Goal: Transaction & Acquisition: Obtain resource

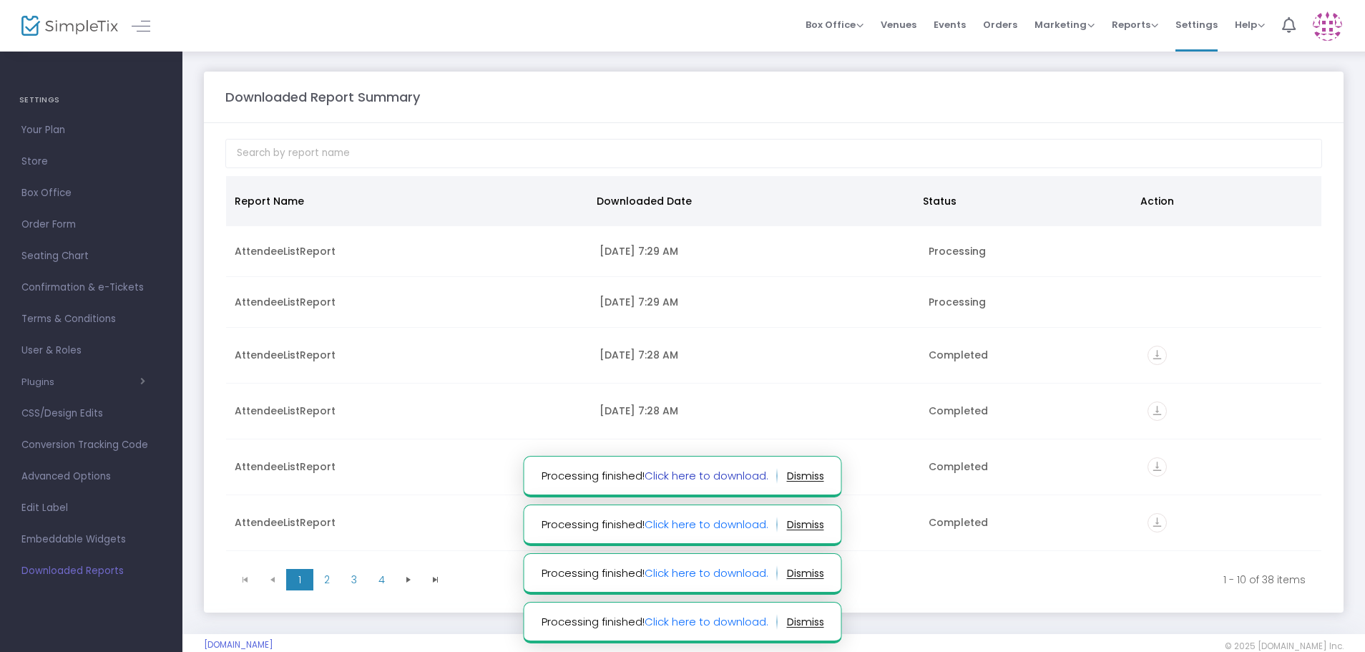
click at [719, 473] on link "Click here to download." at bounding box center [706, 475] width 124 height 15
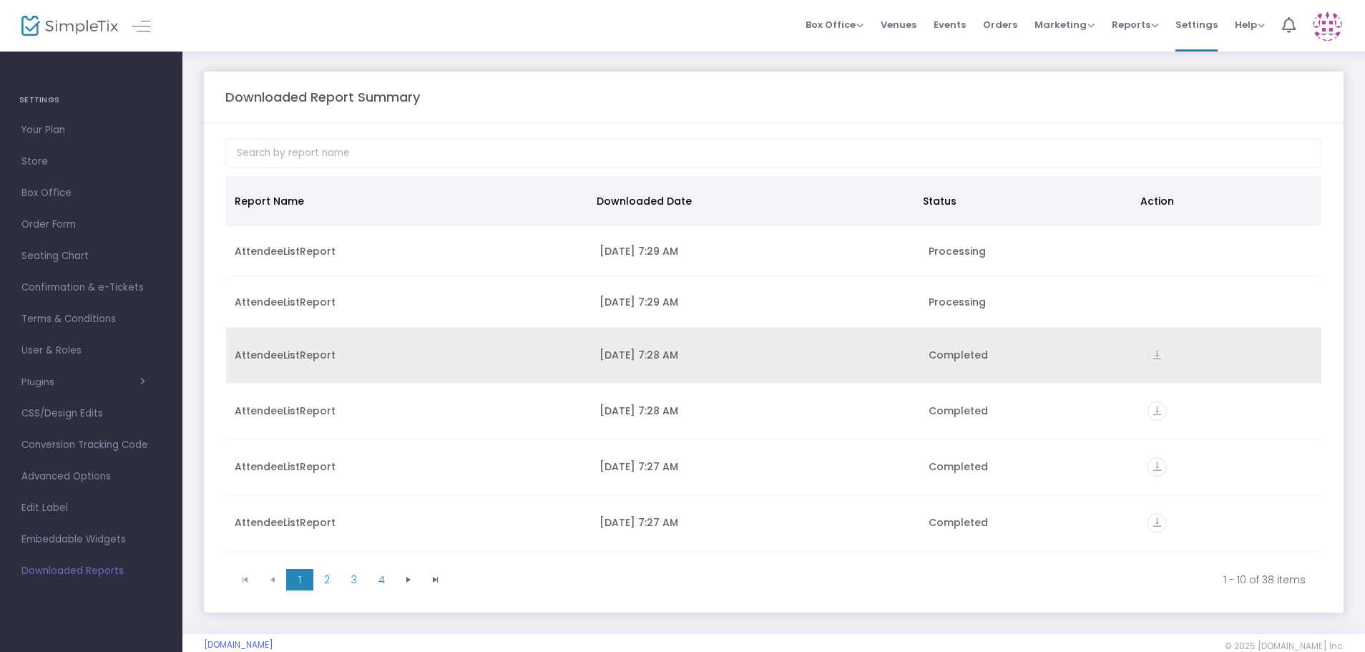
click at [1151, 355] on icon "vertical_align_bottom" at bounding box center [1156, 354] width 19 height 19
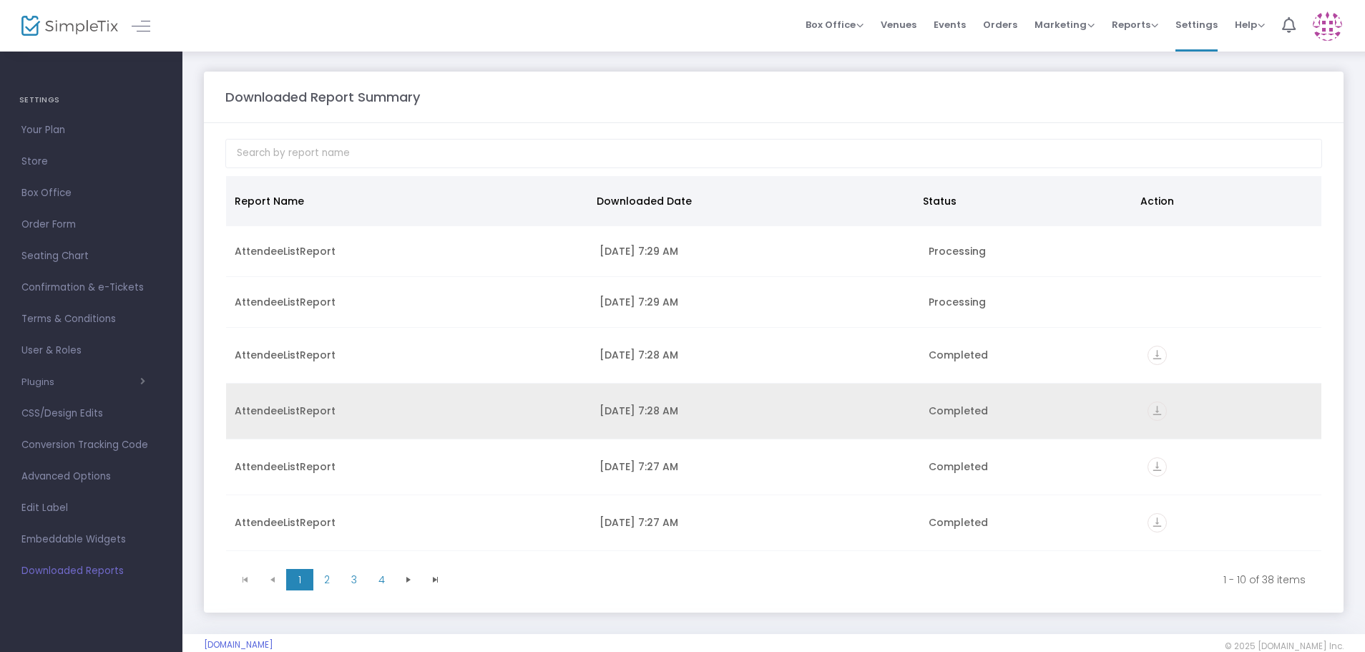
click at [1155, 413] on icon "vertical_align_bottom" at bounding box center [1156, 410] width 19 height 19
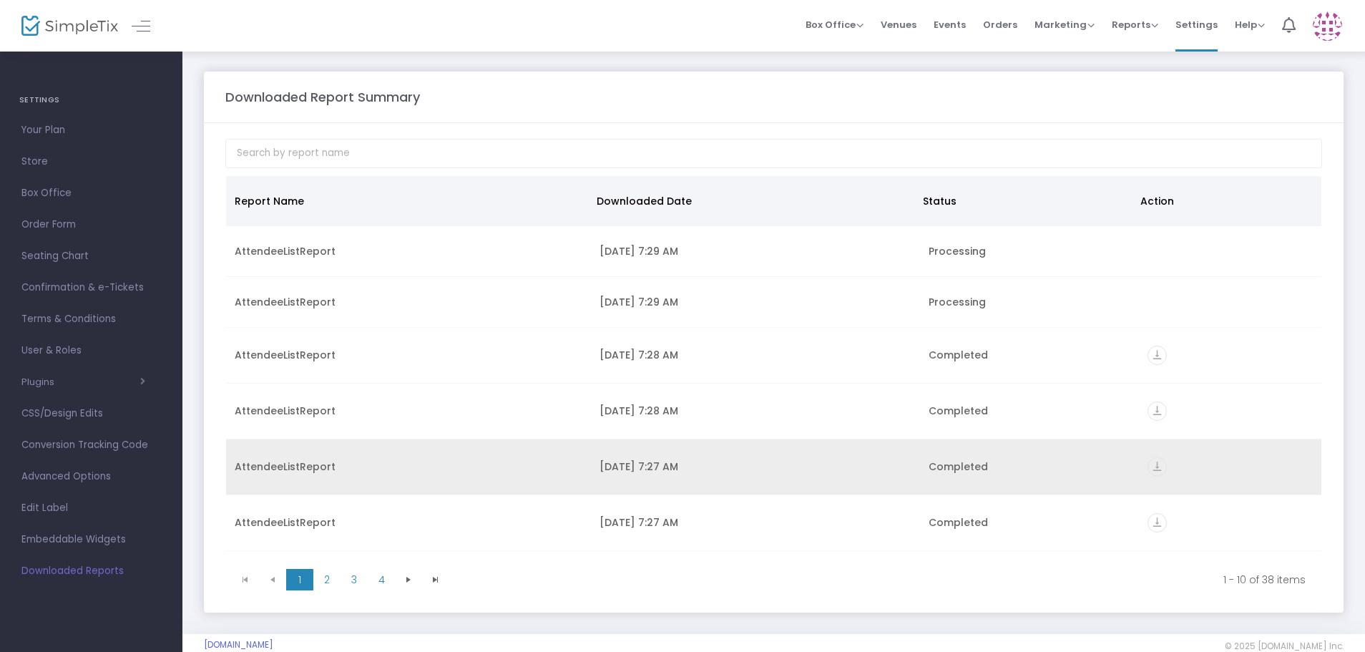
click at [1151, 466] on icon "vertical_align_bottom" at bounding box center [1156, 466] width 19 height 19
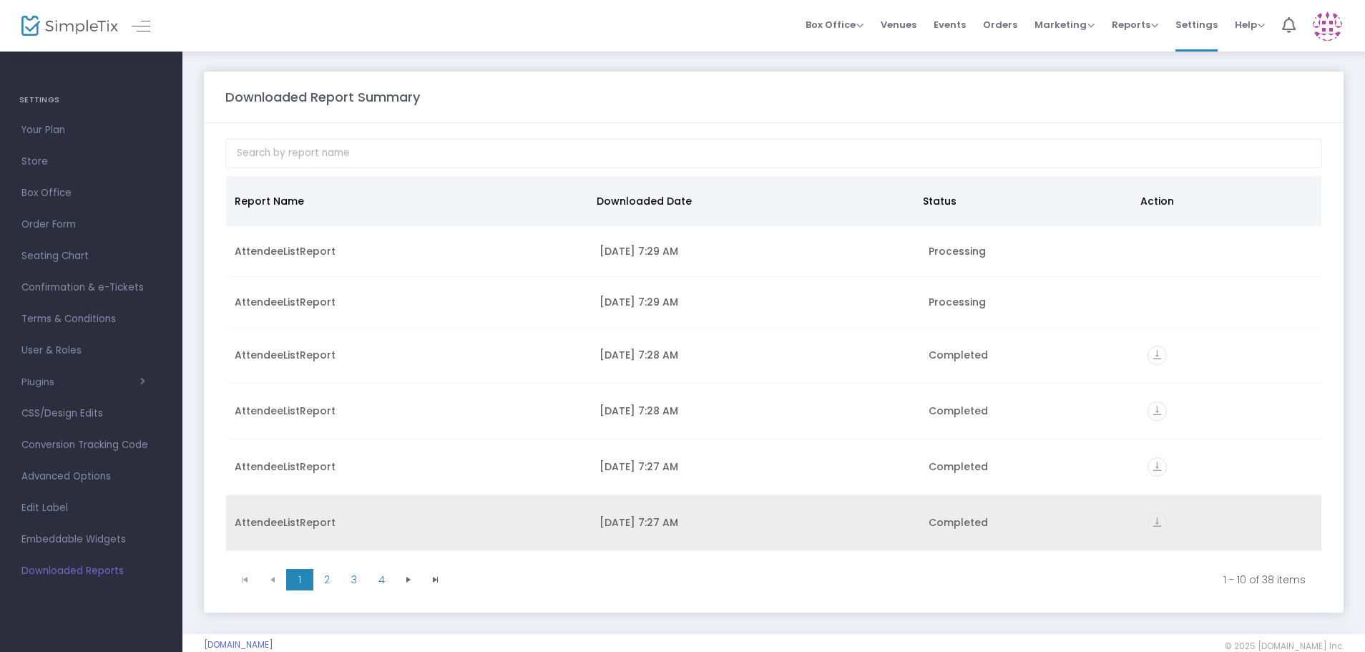
click at [1149, 519] on icon "vertical_align_bottom" at bounding box center [1156, 522] width 19 height 19
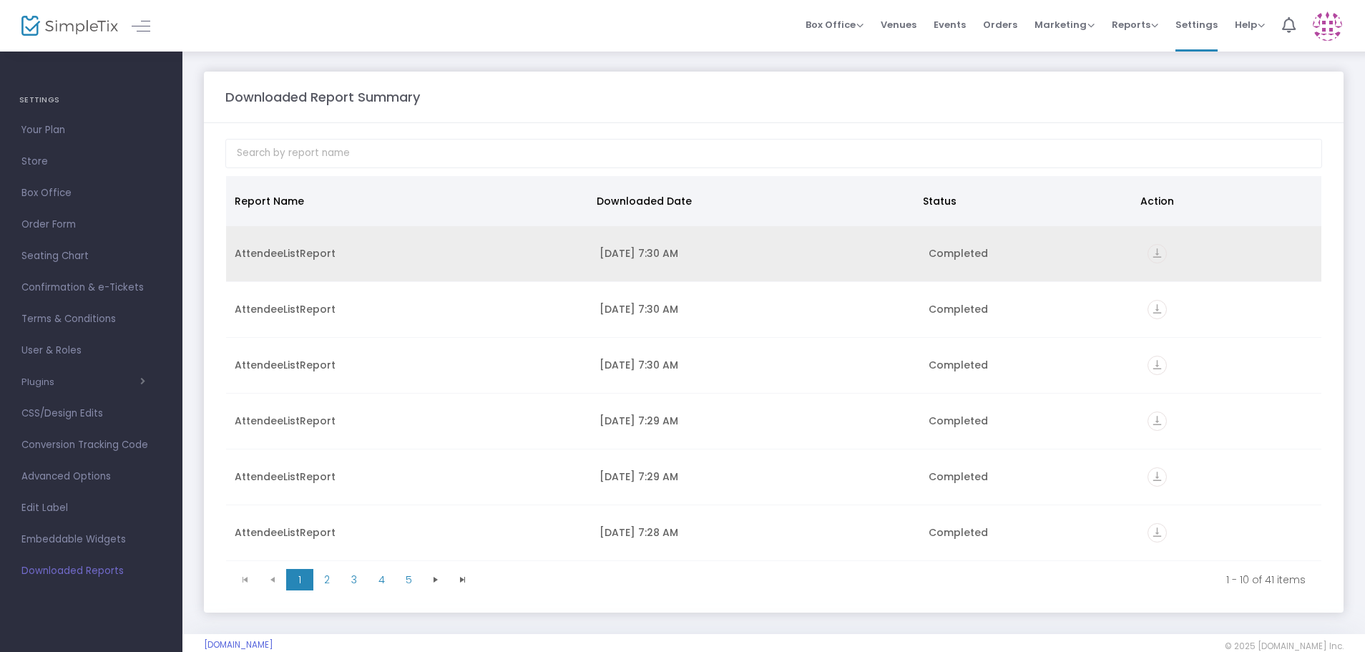
click at [1151, 252] on icon "vertical_align_bottom" at bounding box center [1156, 253] width 19 height 19
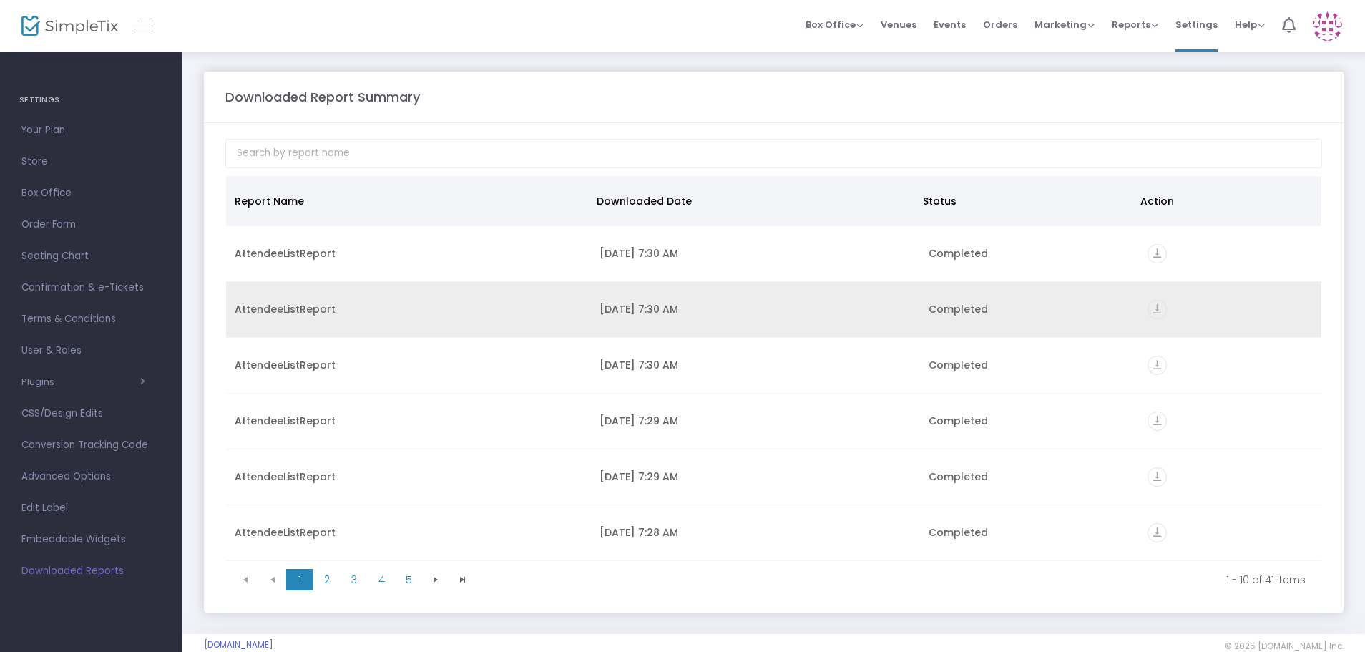
click at [1150, 311] on icon "vertical_align_bottom" at bounding box center [1156, 309] width 19 height 19
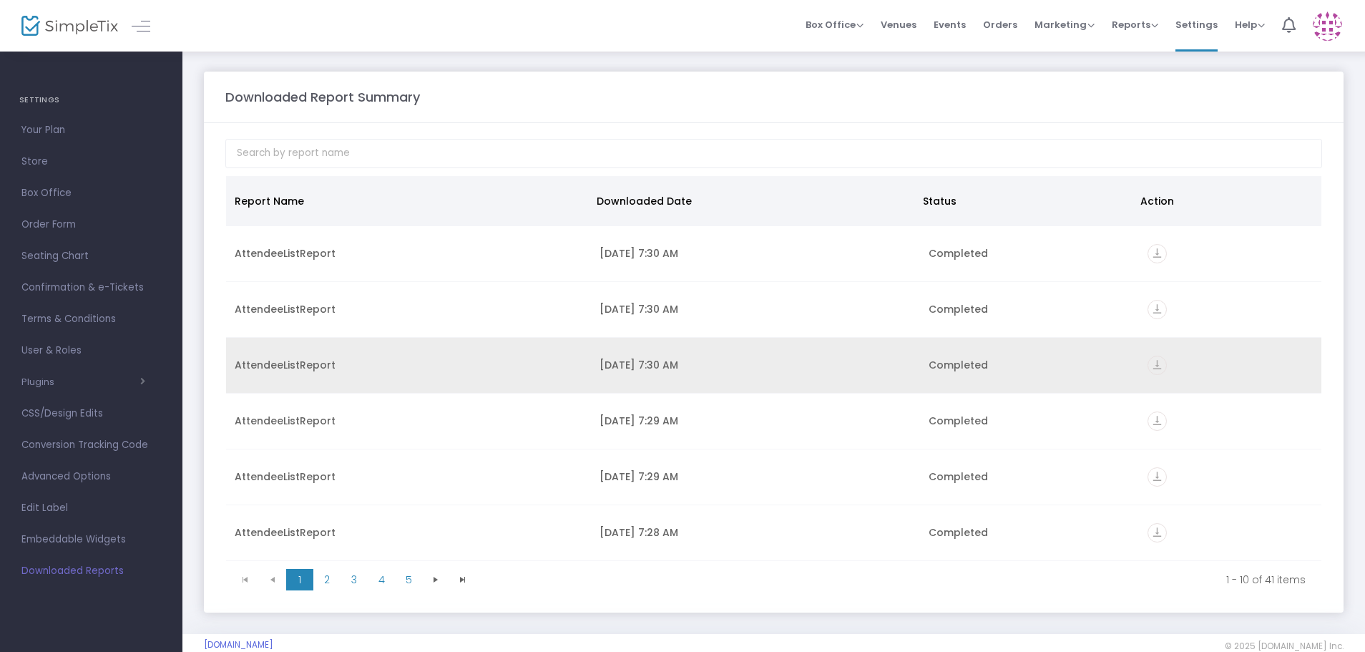
click at [1151, 365] on icon "vertical_align_bottom" at bounding box center [1156, 364] width 19 height 19
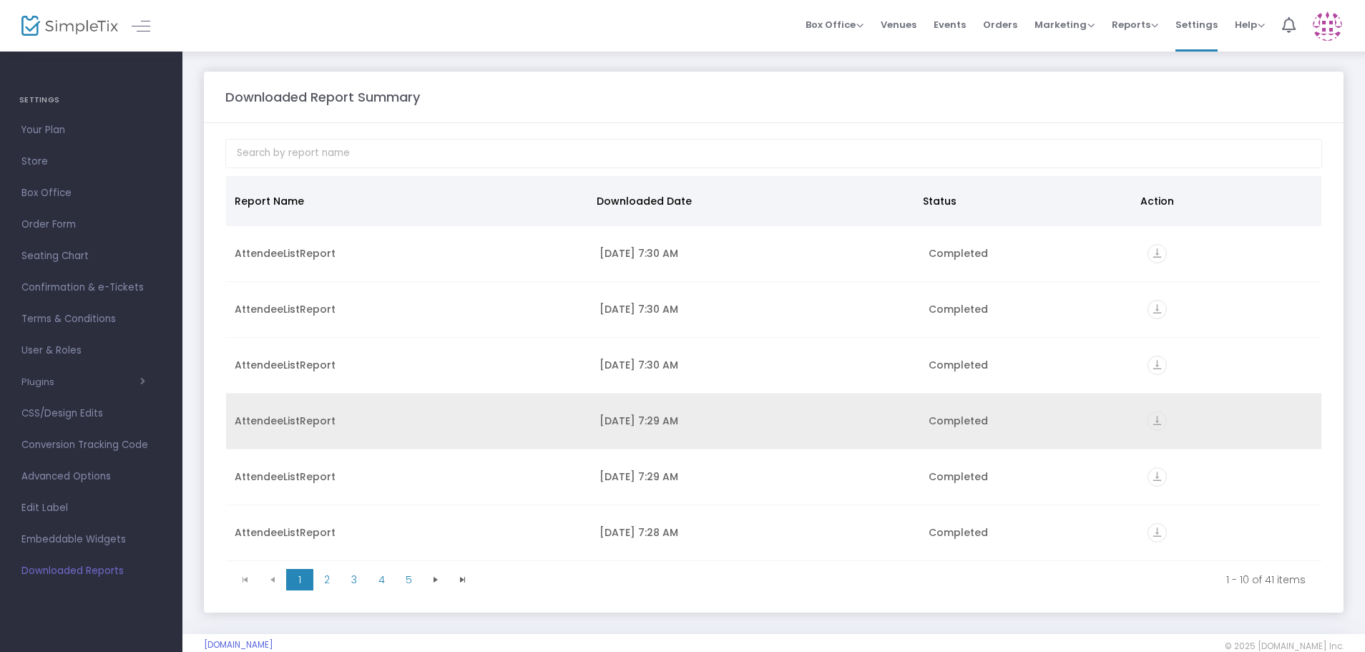
click at [1151, 416] on icon "vertical_align_bottom" at bounding box center [1156, 420] width 19 height 19
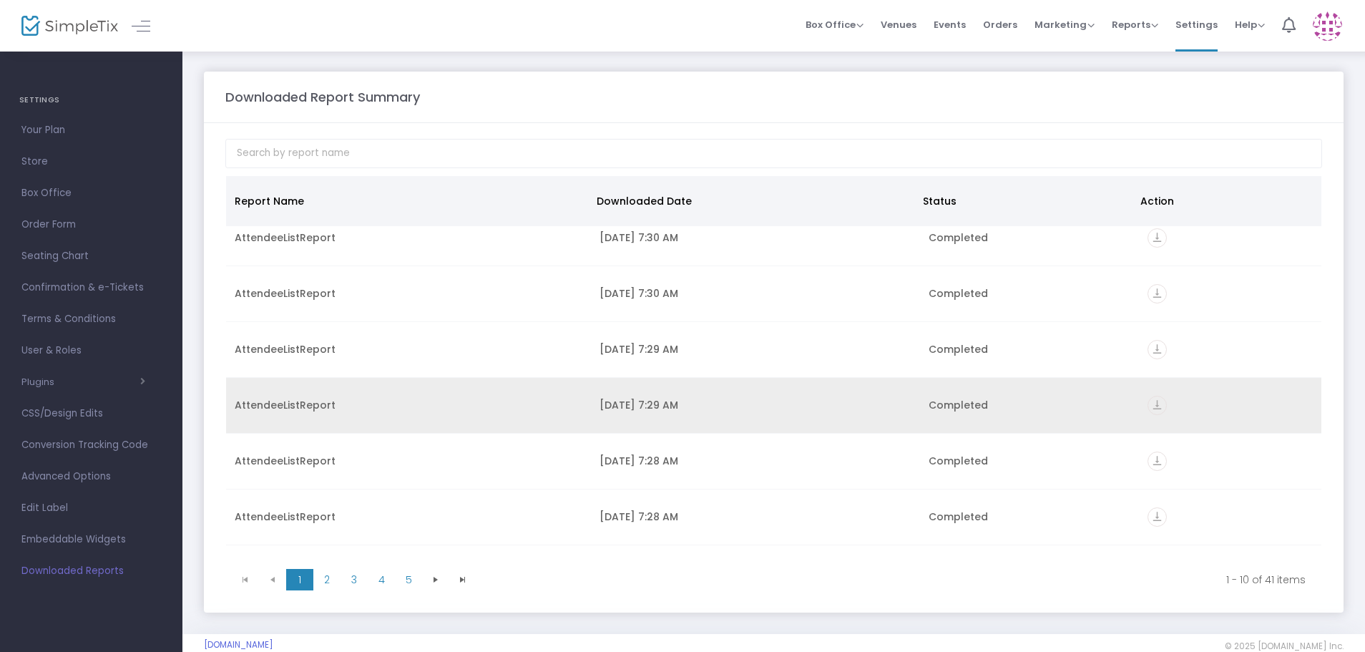
click at [1148, 404] on icon "vertical_align_bottom" at bounding box center [1156, 404] width 19 height 19
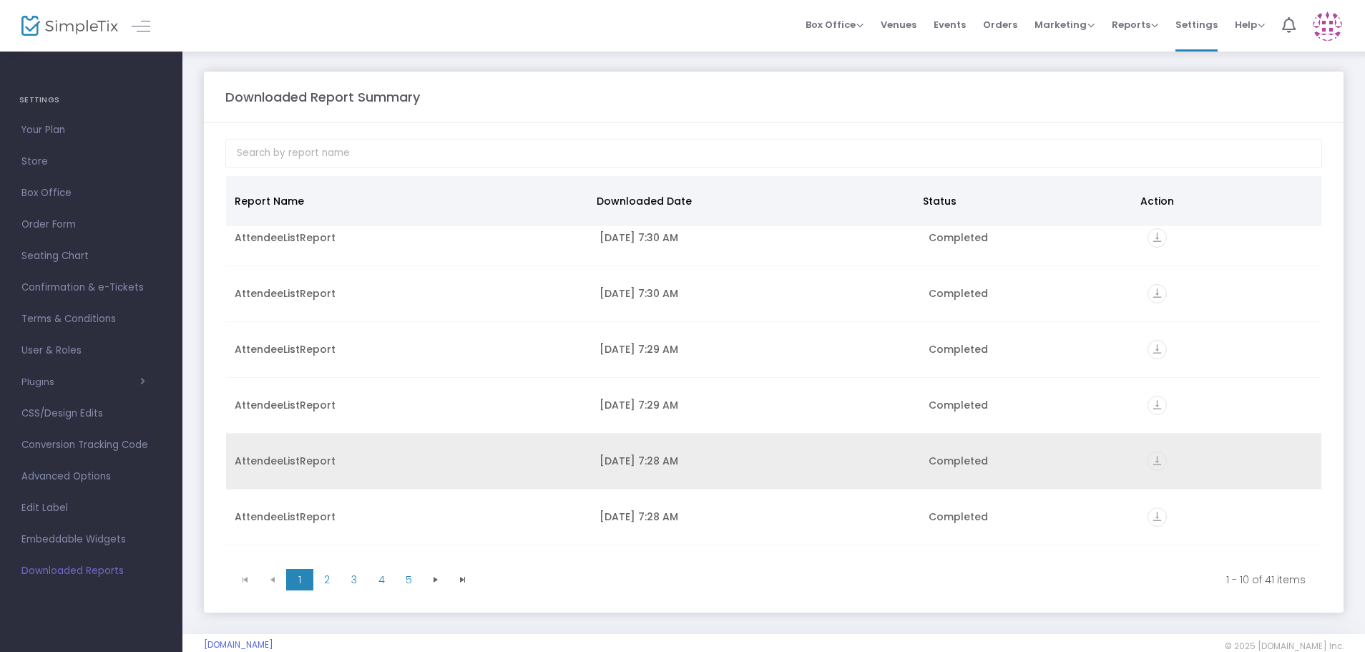
click at [1151, 458] on icon "vertical_align_bottom" at bounding box center [1156, 460] width 19 height 19
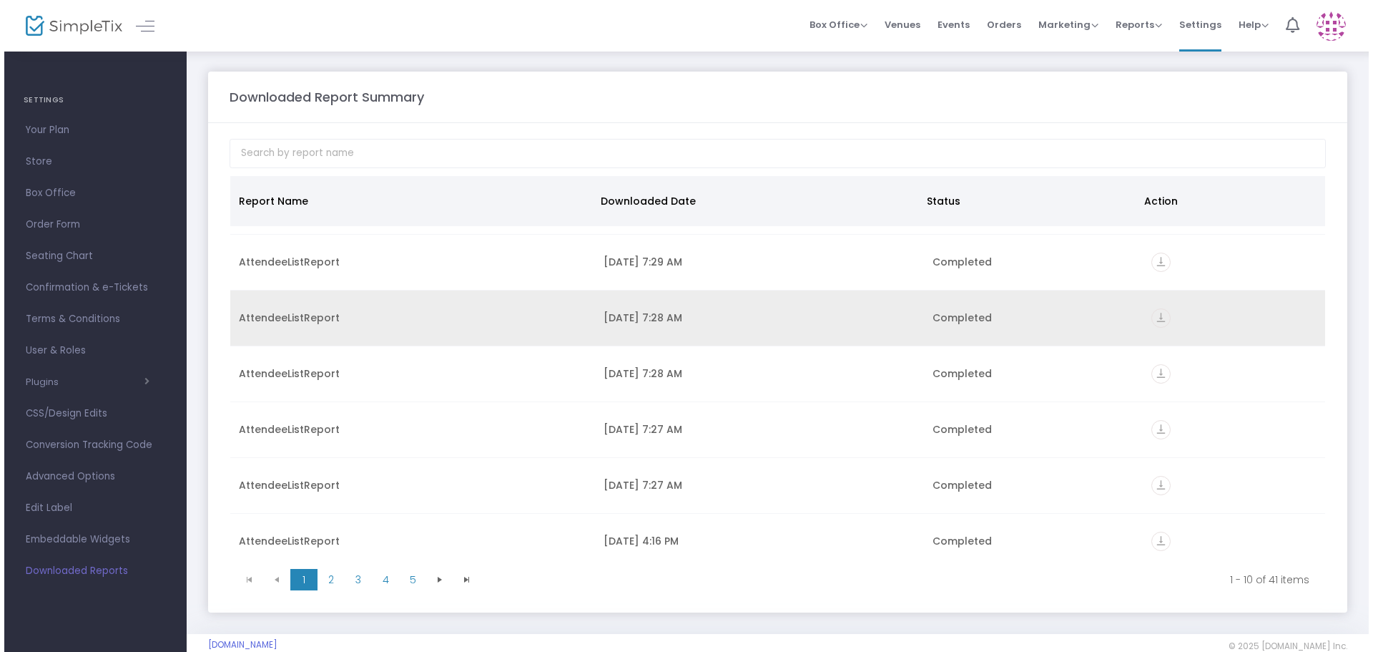
scroll to position [222, 0]
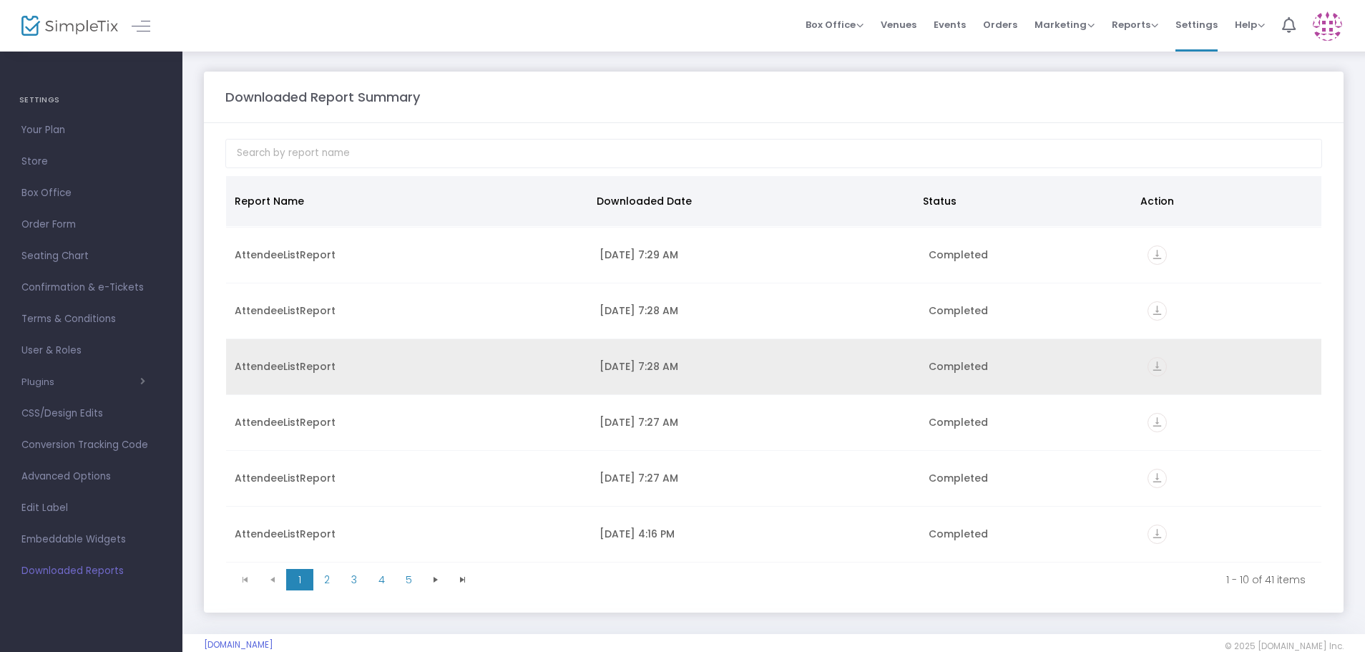
click at [1149, 366] on icon "vertical_align_bottom" at bounding box center [1156, 366] width 19 height 19
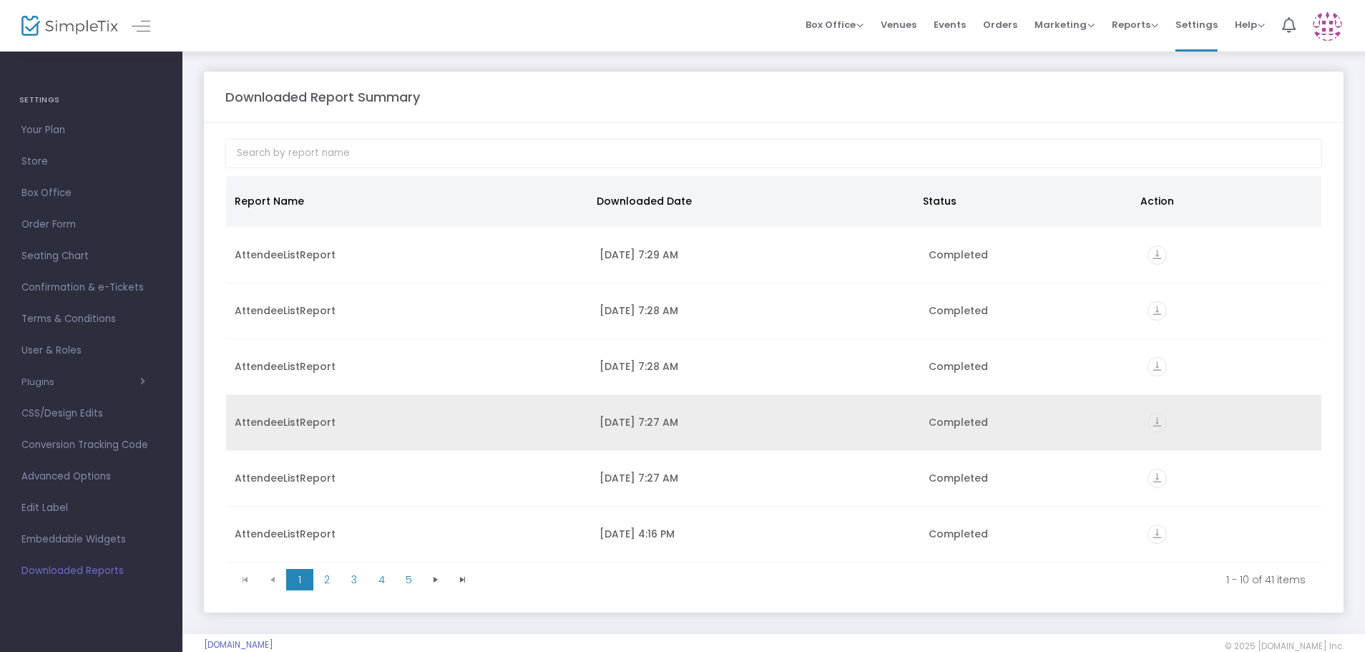
click at [1149, 426] on icon "vertical_align_bottom" at bounding box center [1156, 422] width 19 height 19
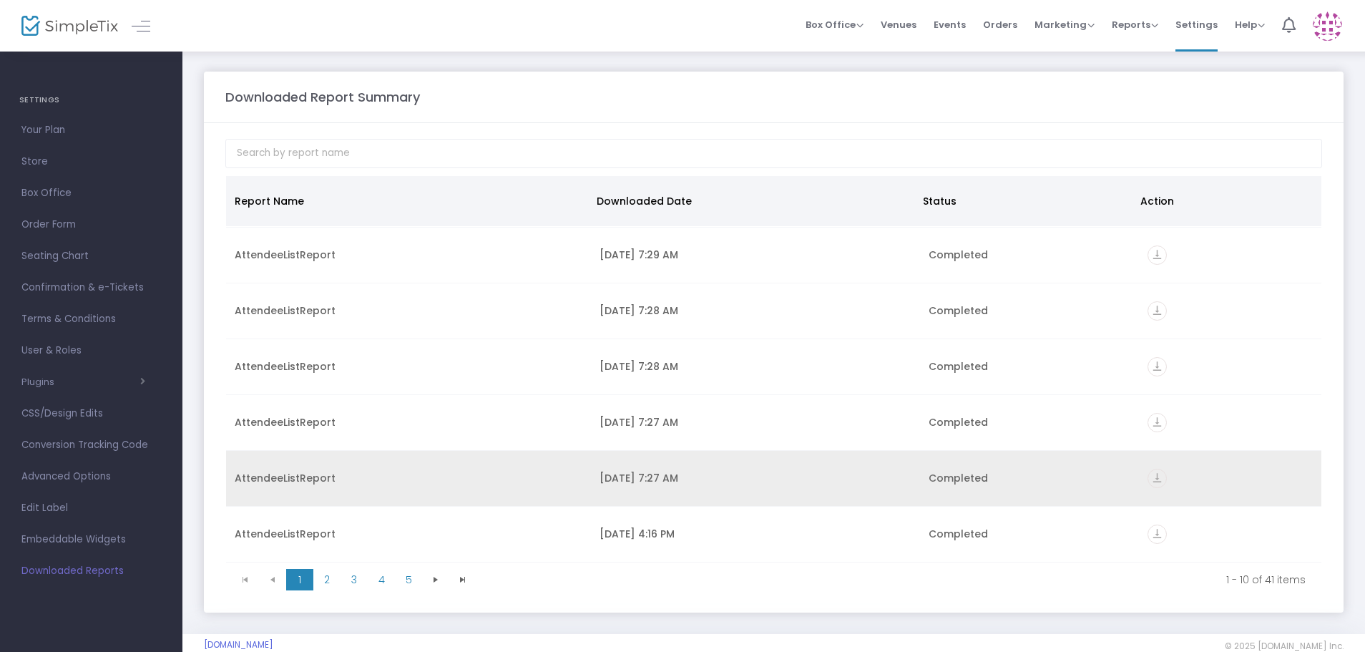
click at [1154, 483] on icon "vertical_align_bottom" at bounding box center [1156, 477] width 19 height 19
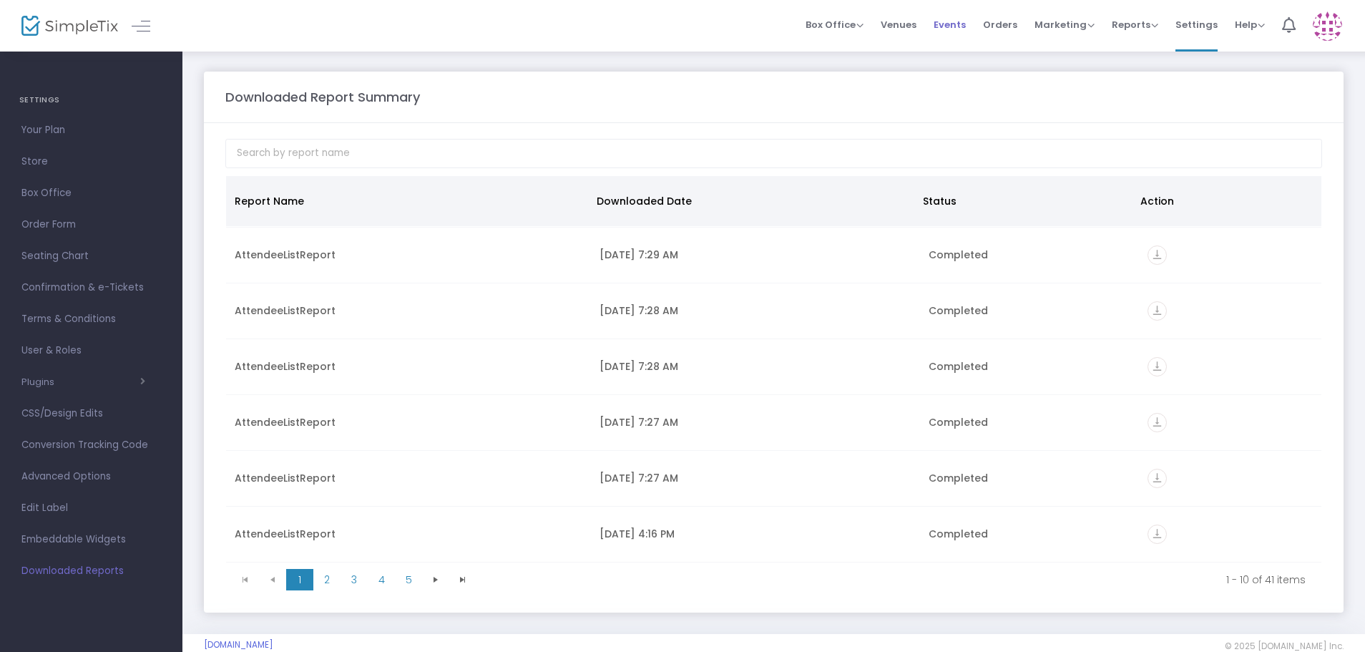
click at [950, 24] on span "Events" at bounding box center [949, 24] width 32 height 36
